Goal: Transaction & Acquisition: Purchase product/service

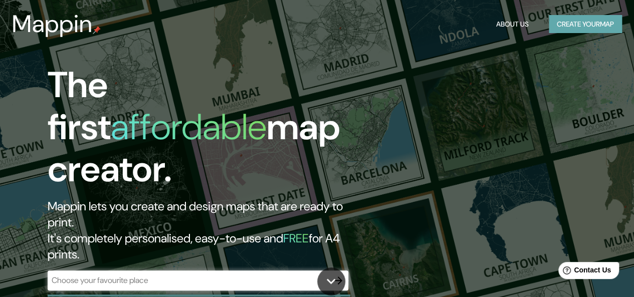
click at [577, 25] on button "Create your map" at bounding box center [585, 24] width 73 height 19
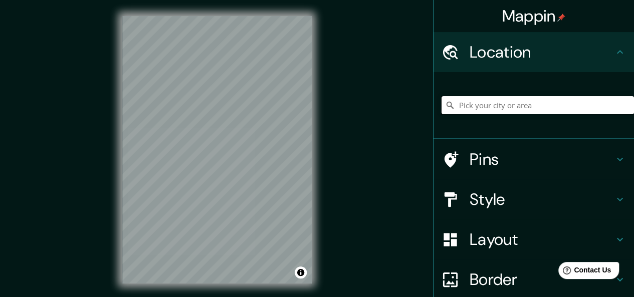
click at [508, 106] on input "Pick your city or area" at bounding box center [537, 105] width 192 height 18
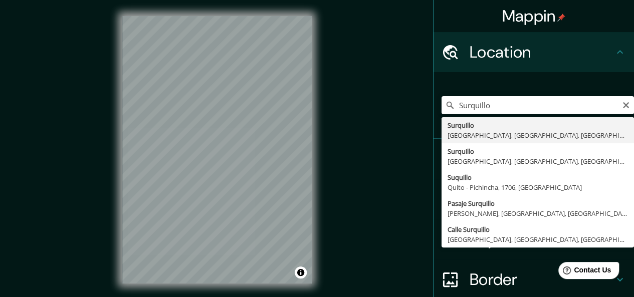
type input "Surquillo, [GEOGRAPHIC_DATA], [GEOGRAPHIC_DATA], [GEOGRAPHIC_DATA]"
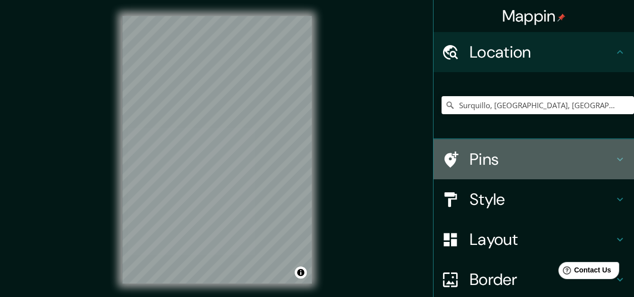
click at [520, 151] on div "Pins" at bounding box center [533, 159] width 200 height 40
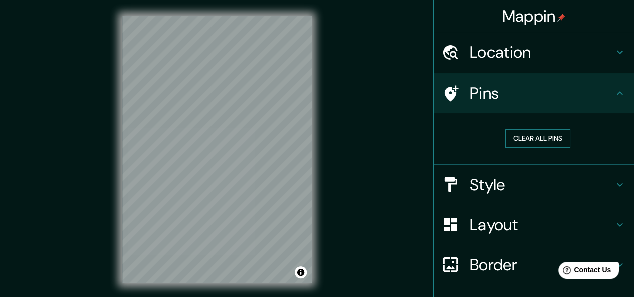
click at [532, 138] on button "Clear all pins" at bounding box center [537, 138] width 65 height 19
click at [515, 194] on h4 "Style" at bounding box center [542, 185] width 144 height 20
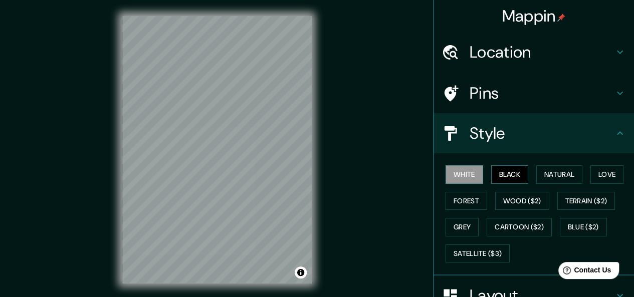
click at [514, 179] on button "Black" at bounding box center [510, 174] width 38 height 19
click at [544, 175] on button "Natural" at bounding box center [559, 174] width 46 height 19
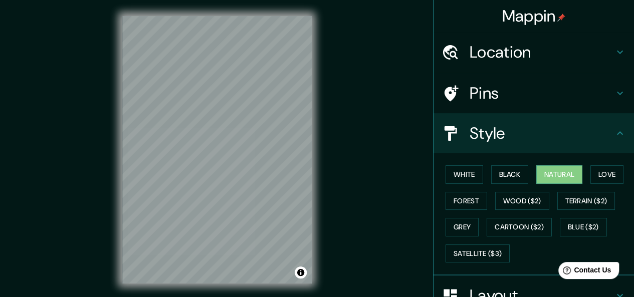
click at [602, 187] on div "White Black Natural Love Forest Wood ($2) Terrain ($2) Grey Cartoon ($2) Blue (…" at bounding box center [537, 213] width 192 height 105
click at [602, 180] on button "Love" at bounding box center [606, 174] width 33 height 19
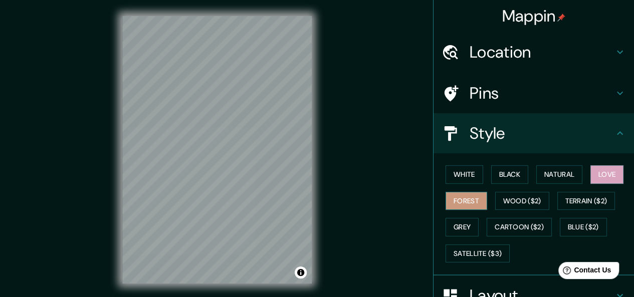
click at [475, 197] on button "Forest" at bounding box center [466, 201] width 42 height 19
click at [500, 198] on button "Wood ($2)" at bounding box center [522, 201] width 54 height 19
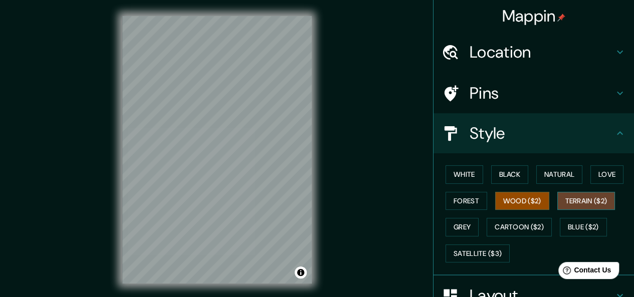
click at [581, 197] on button "Terrain ($2)" at bounding box center [586, 201] width 58 height 19
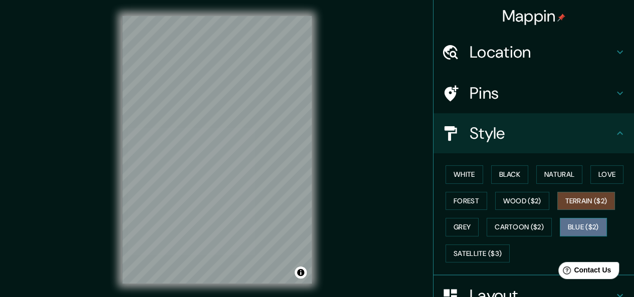
click at [575, 222] on button "Blue ($2)" at bounding box center [583, 227] width 47 height 19
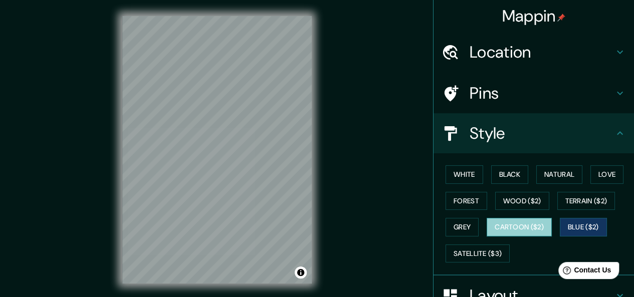
click at [537, 227] on button "Cartoon ($2)" at bounding box center [519, 227] width 65 height 19
drag, startPoint x: 471, startPoint y: 224, endPoint x: 523, endPoint y: 242, distance: 55.5
click at [523, 242] on div "White Black Natural Love Forest Wood ($2) Terrain ($2) Grey Cartoon ($2) Blue (…" at bounding box center [537, 213] width 192 height 105
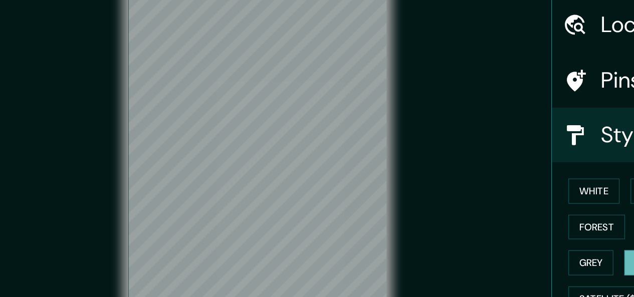
click at [52, 126] on div "Mappin Location [GEOGRAPHIC_DATA], [GEOGRAPHIC_DATA], [GEOGRAPHIC_DATA], [GEOGR…" at bounding box center [317, 158] width 634 height 316
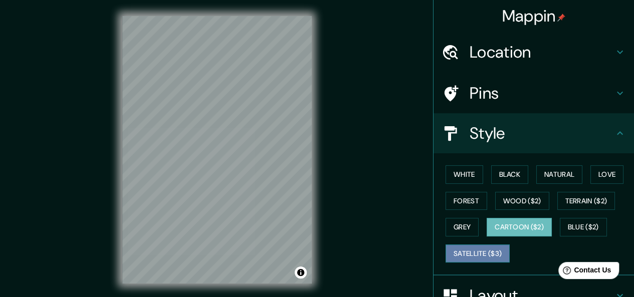
click at [483, 253] on button "Satellite ($3)" at bounding box center [477, 254] width 64 height 19
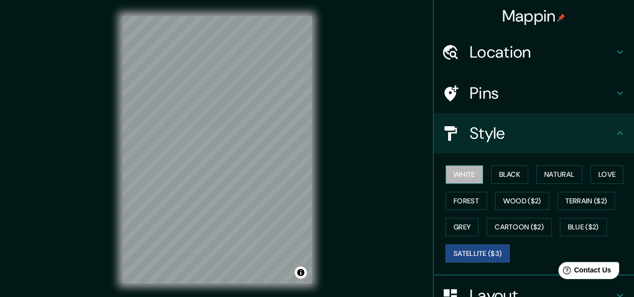
click at [445, 171] on button "White" at bounding box center [464, 174] width 38 height 19
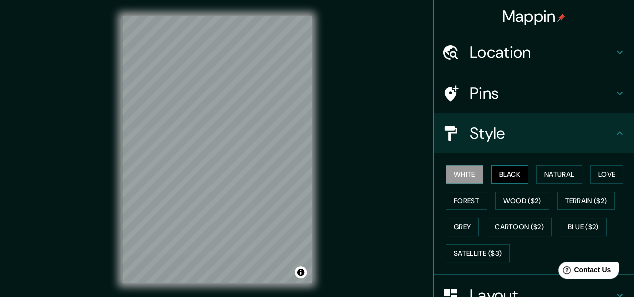
click at [502, 166] on button "Black" at bounding box center [510, 174] width 38 height 19
click at [598, 112] on div "Pins" at bounding box center [533, 93] width 200 height 40
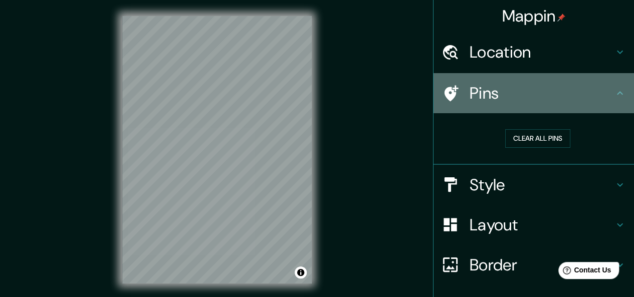
click at [614, 78] on div "Pins" at bounding box center [533, 93] width 200 height 40
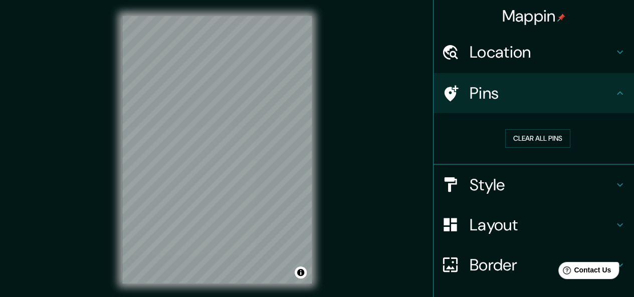
click at [565, 189] on h4 "Style" at bounding box center [542, 185] width 144 height 20
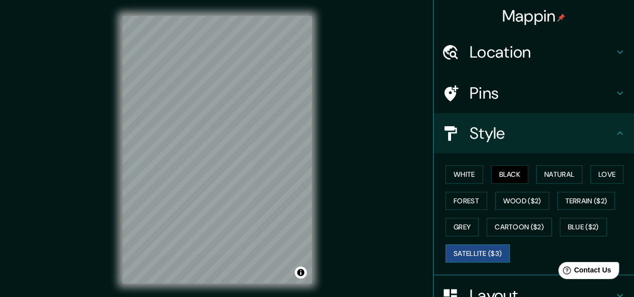
click at [488, 254] on button "Satellite ($3)" at bounding box center [477, 254] width 64 height 19
click at [464, 179] on button "White" at bounding box center [464, 174] width 38 height 19
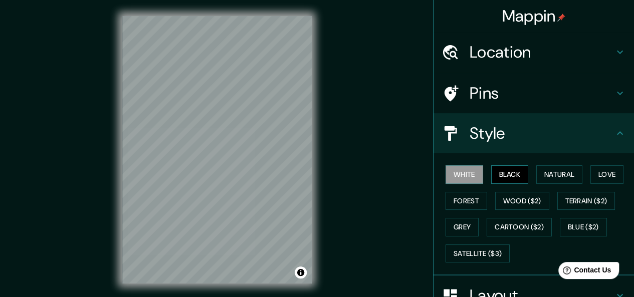
click at [501, 169] on button "Black" at bounding box center [510, 174] width 38 height 19
click at [483, 295] on h4 "Layout" at bounding box center [542, 296] width 144 height 20
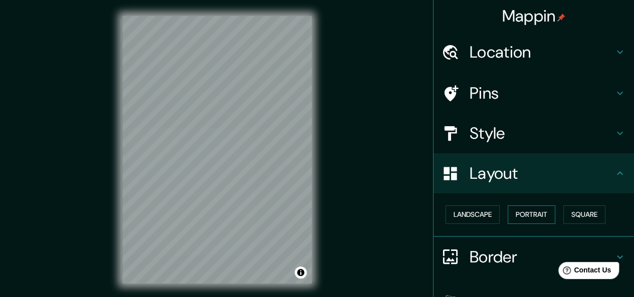
click at [529, 214] on button "Portrait" at bounding box center [532, 214] width 48 height 19
click at [589, 218] on button "Square" at bounding box center [584, 214] width 42 height 19
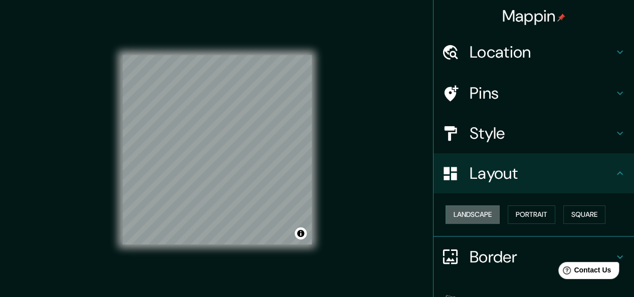
click at [471, 213] on button "Landscape" at bounding box center [472, 214] width 54 height 19
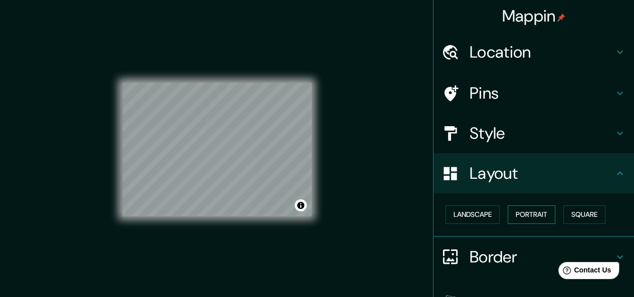
click at [538, 218] on button "Portrait" at bounding box center [532, 214] width 48 height 19
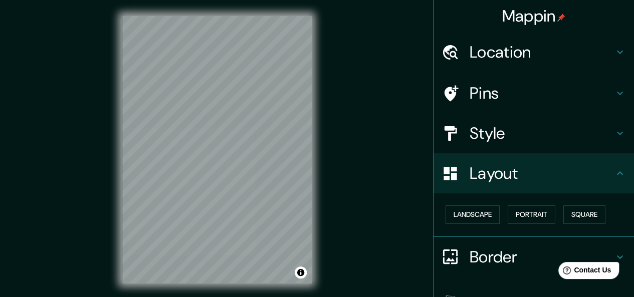
click at [526, 254] on h4 "Border" at bounding box center [542, 257] width 144 height 20
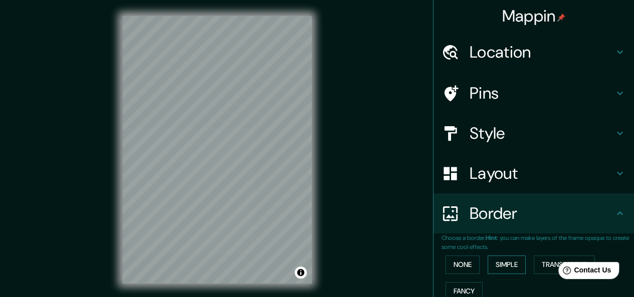
click at [506, 269] on button "Simple" at bounding box center [507, 265] width 38 height 19
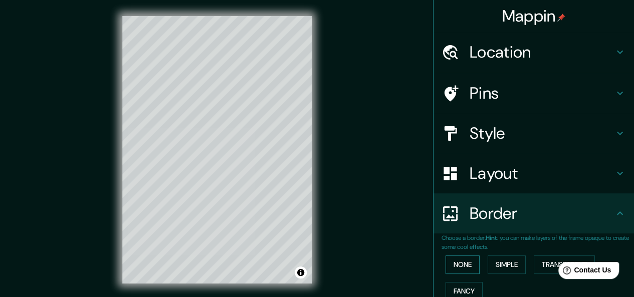
click at [464, 259] on button "None" at bounding box center [462, 265] width 34 height 19
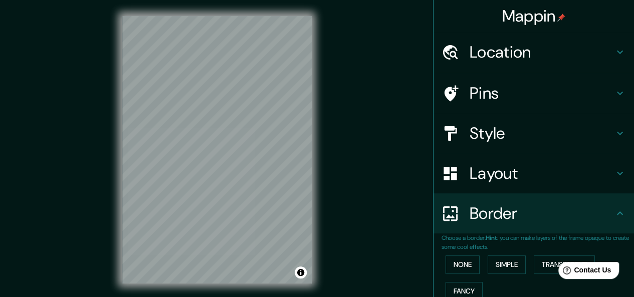
scroll to position [89, 0]
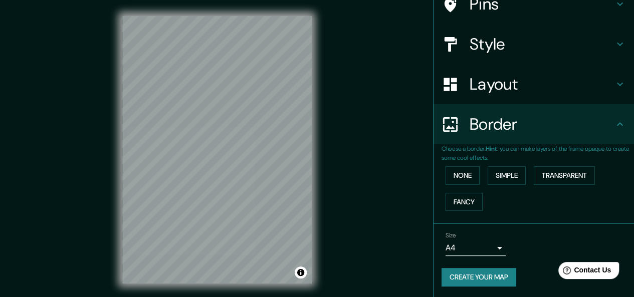
drag, startPoint x: 627, startPoint y: 176, endPoint x: 76, endPoint y: 1, distance: 578.1
click at [482, 246] on body "Mappin Location [GEOGRAPHIC_DATA], [GEOGRAPHIC_DATA], [GEOGRAPHIC_DATA], [GEOGR…" at bounding box center [317, 148] width 634 height 297
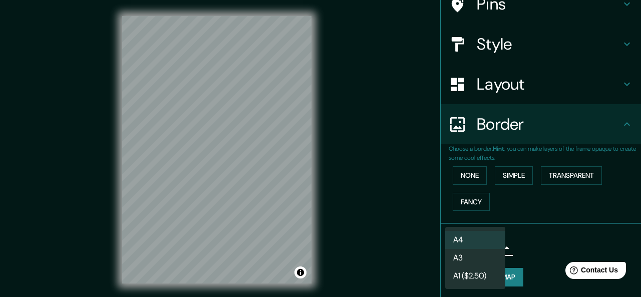
click at [482, 253] on li "A3" at bounding box center [475, 258] width 60 height 18
type input "a4"
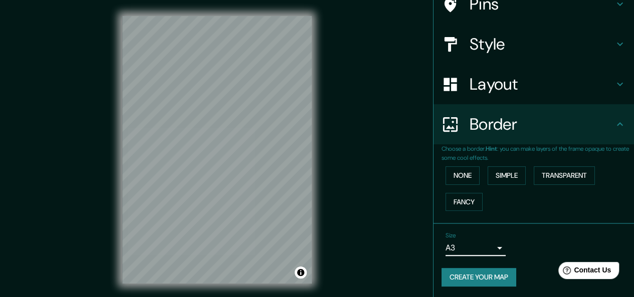
click at [574, 80] on h4 "Layout" at bounding box center [542, 84] width 144 height 20
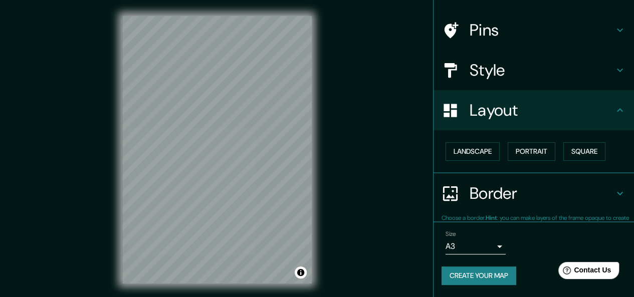
scroll to position [62, 0]
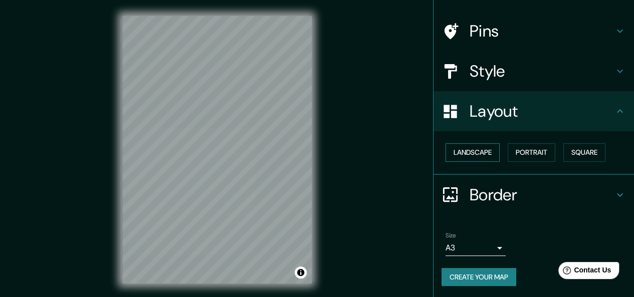
drag, startPoint x: 501, startPoint y: 156, endPoint x: 488, endPoint y: 154, distance: 13.7
click at [496, 156] on div "Landscape [GEOGRAPHIC_DATA]" at bounding box center [537, 152] width 192 height 27
click at [487, 154] on button "Landscape" at bounding box center [472, 152] width 54 height 19
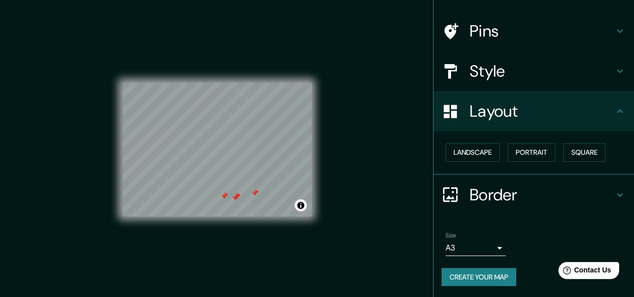
drag, startPoint x: 595, startPoint y: 31, endPoint x: 594, endPoint y: 36, distance: 5.0
click at [595, 32] on h4 "Pins" at bounding box center [542, 31] width 144 height 20
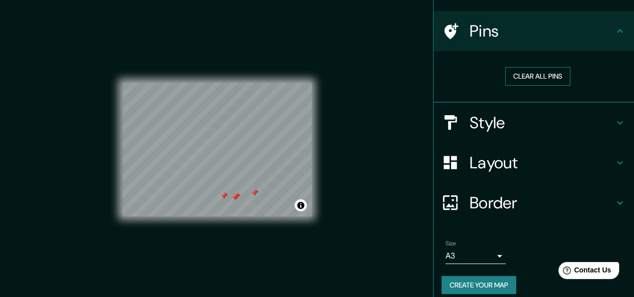
click at [548, 81] on button "Clear all pins" at bounding box center [537, 76] width 65 height 19
